Goal: Use online tool/utility: Utilize a website feature to perform a specific function

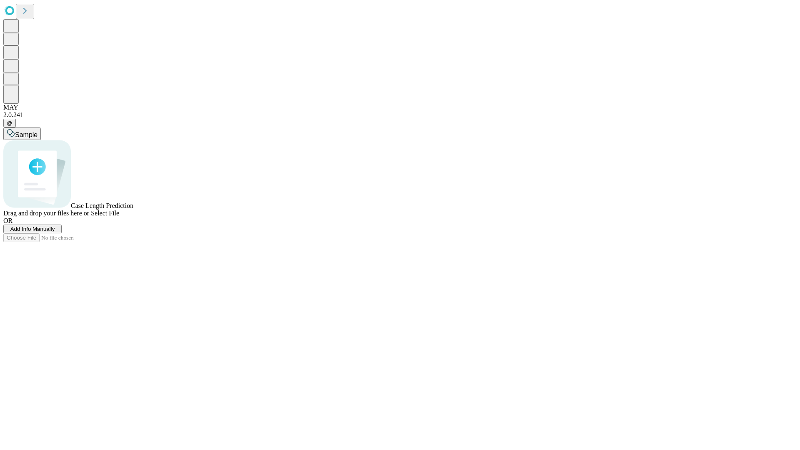
click at [55, 232] on span "Add Info Manually" at bounding box center [32, 229] width 45 height 6
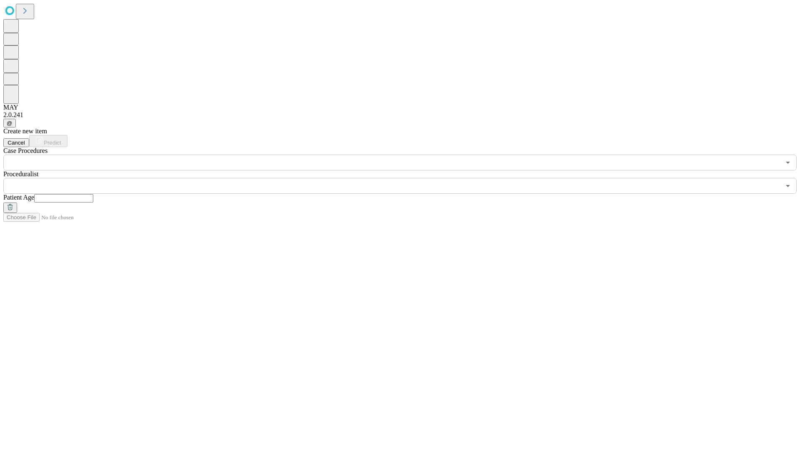
click at [93, 194] on input "text" at bounding box center [63, 198] width 59 height 8
type input "**"
click at [406, 178] on input "text" at bounding box center [391, 186] width 777 height 16
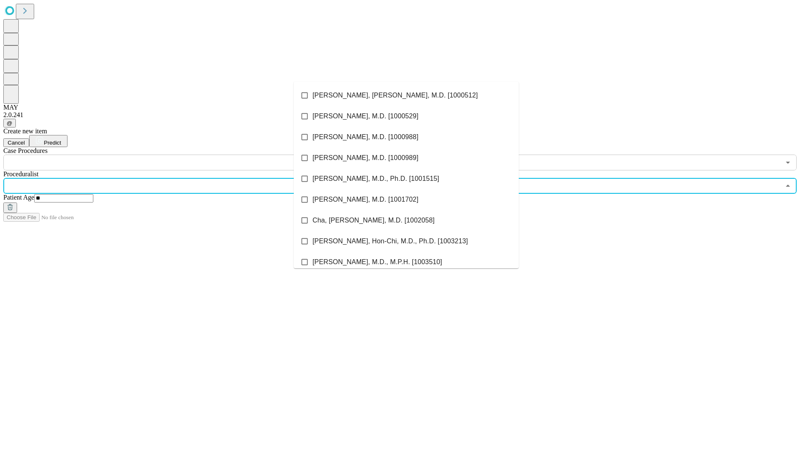
click at [406, 95] on li "[PERSON_NAME], [PERSON_NAME], M.D. [1000512]" at bounding box center [406, 95] width 225 height 21
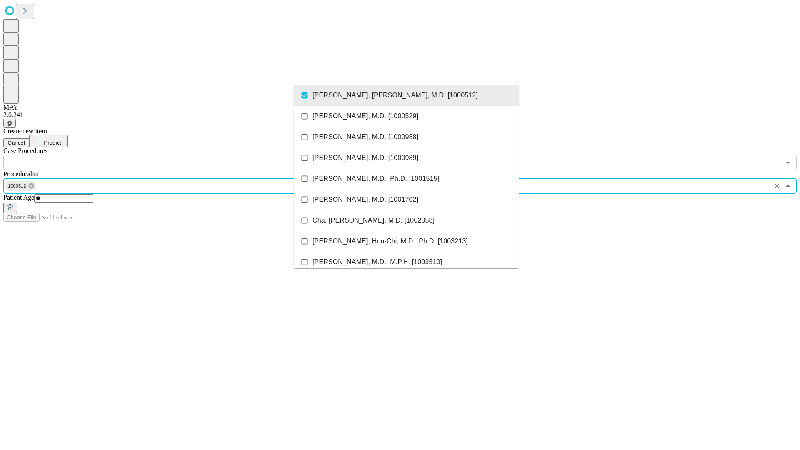
click at [175, 155] on input "text" at bounding box center [391, 163] width 777 height 16
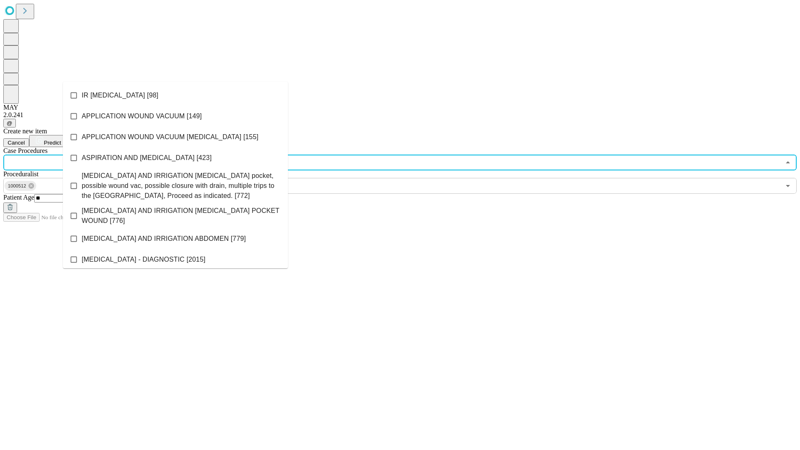
click at [175, 95] on li "IR [MEDICAL_DATA] [98]" at bounding box center [175, 95] width 225 height 21
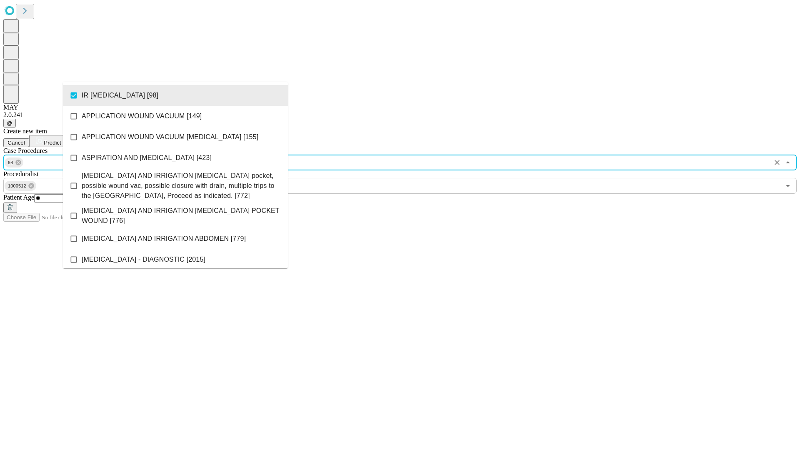
click at [61, 140] on span "Predict" at bounding box center [52, 143] width 17 height 6
